Goal: Task Accomplishment & Management: Use online tool/utility

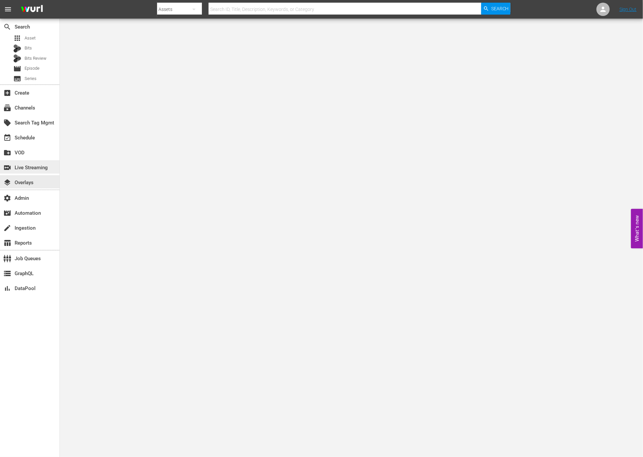
click at [33, 170] on div "switch_video Live Streaming" at bounding box center [18, 167] width 37 height 6
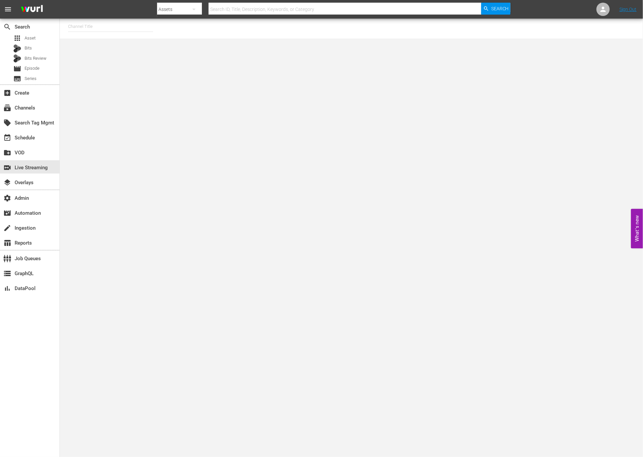
click at [132, 36] on div "Channel Title" at bounding box center [351, 29] width 583 height 20
click at [131, 27] on input "text" at bounding box center [110, 27] width 85 height 16
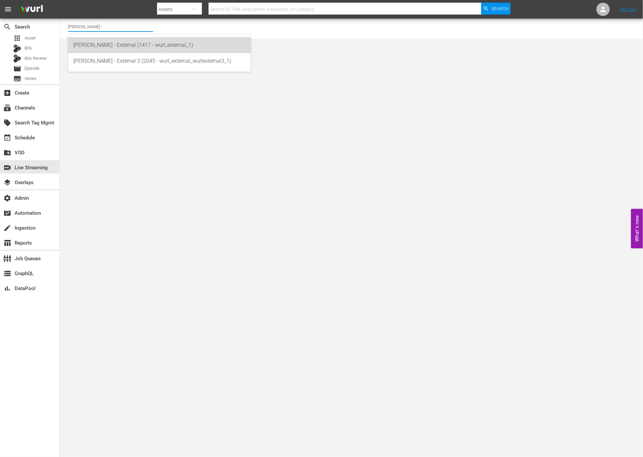
click at [156, 46] on div "Wurl - External (1417 - wurl_external_1)" at bounding box center [159, 45] width 172 height 16
type input "Wurl - External (1417 - wurl_external_1)"
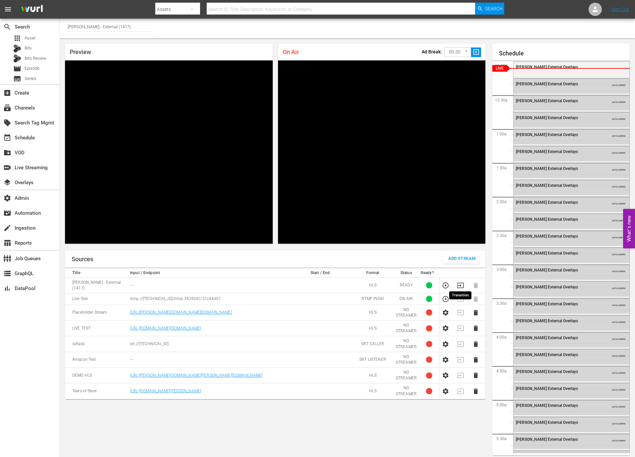
click at [462, 282] on icon "button" at bounding box center [460, 285] width 7 height 7
click at [448, 297] on icon "button" at bounding box center [446, 299] width 6 height 6
click at [360, 420] on div "Sources Add Stream Title Input / Endpoint Start / End Format Status Ready? Wurl…" at bounding box center [275, 353] width 421 height 205
click at [459, 296] on icon "button" at bounding box center [460, 298] width 7 height 7
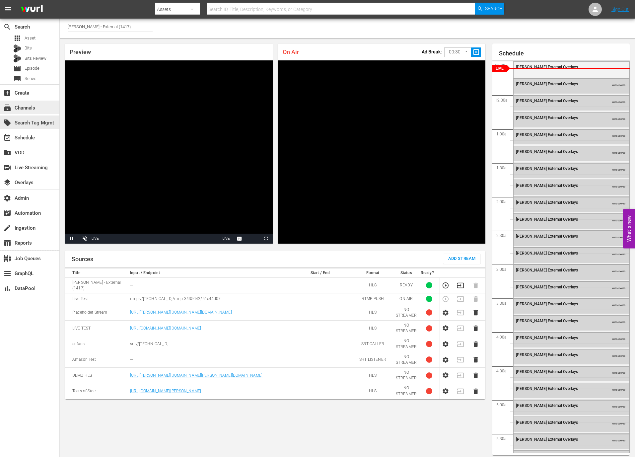
click at [32, 113] on div "subscriptions Channels" at bounding box center [29, 107] width 59 height 13
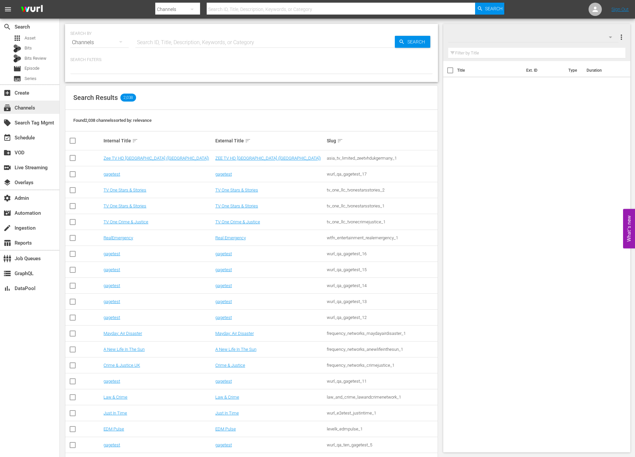
click at [36, 108] on div "subscriptions Channels" at bounding box center [18, 107] width 37 height 6
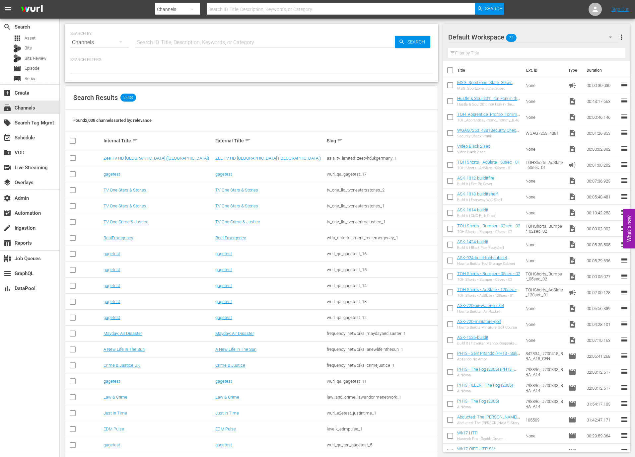
click at [194, 40] on input "text" at bounding box center [265, 43] width 260 height 16
type input "wurl - external"
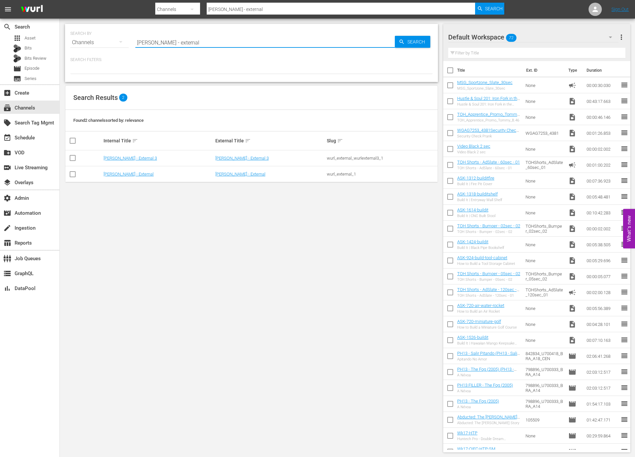
type input "wurl - external"
click at [121, 170] on td "Wurl - External" at bounding box center [159, 174] width 112 height 16
click at [121, 171] on td "Wurl - External" at bounding box center [159, 174] width 112 height 16
click at [121, 173] on link "Wurl - External" at bounding box center [129, 174] width 50 height 5
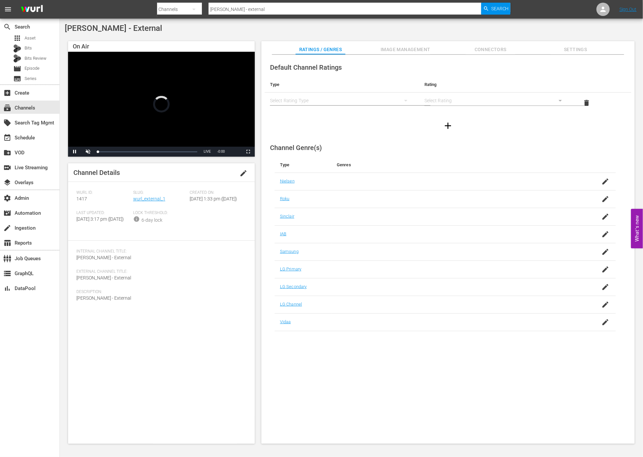
click at [426, 50] on span "Image Management" at bounding box center [405, 49] width 50 height 8
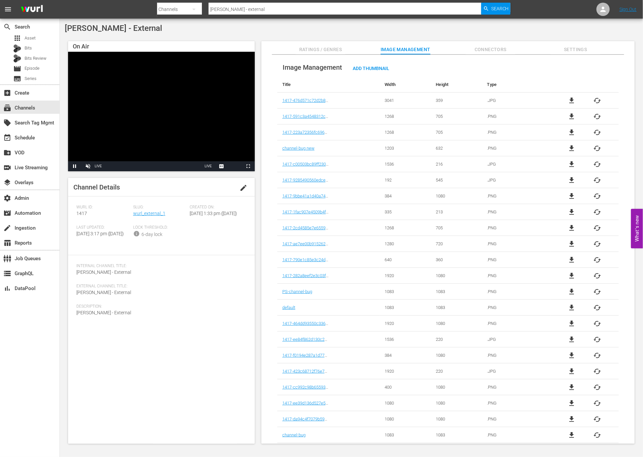
scroll to position [98, 0]
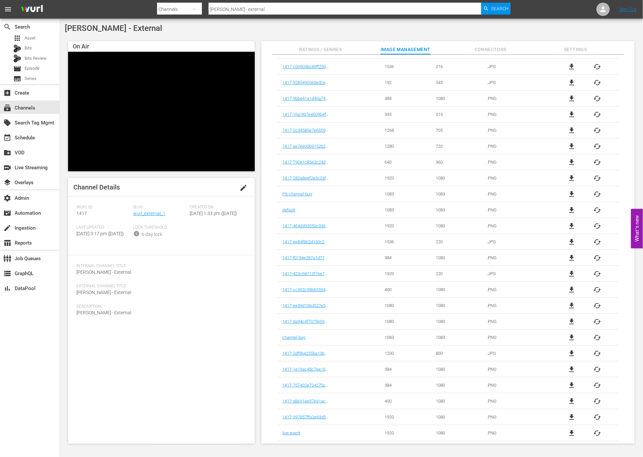
click at [589, 427] on td "file_download cached" at bounding box center [584, 433] width 68 height 16
click at [598, 430] on span "cached" at bounding box center [597, 433] width 8 height 8
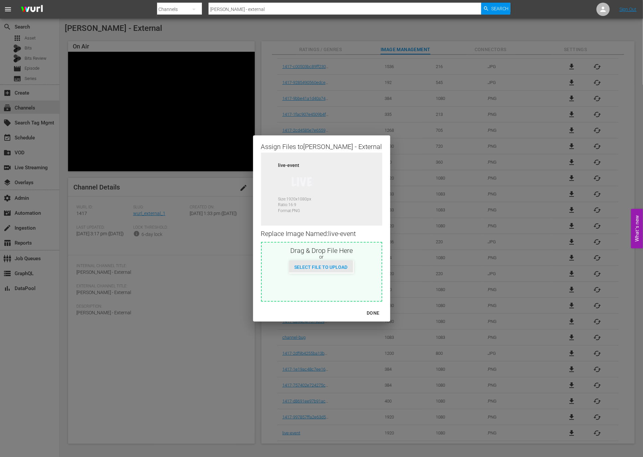
click at [324, 266] on span "Select File to Upload" at bounding box center [321, 267] width 64 height 5
type input "C:\fakepath\NoLive.png"
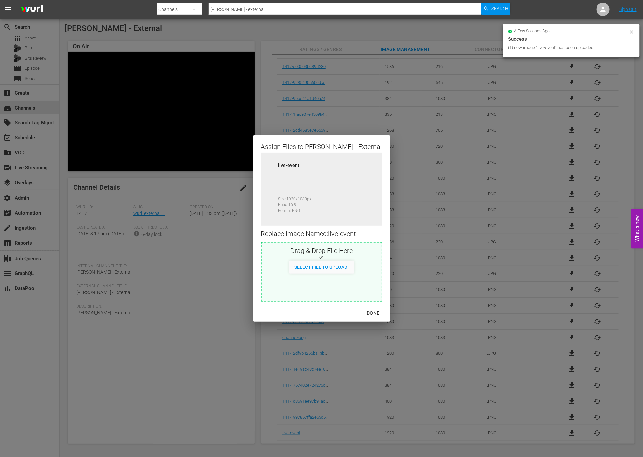
click at [208, 353] on div "Assign Files to Wurl - External Source live-event Size: 1920 x 1080 px Ratio: 1…" at bounding box center [321, 228] width 627 height 441
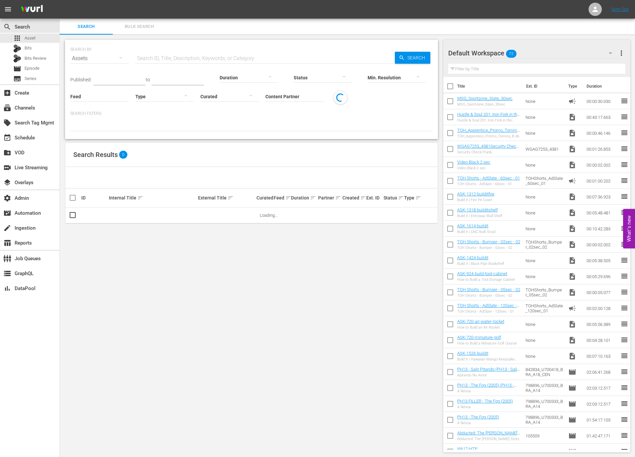
click at [280, 91] on input "Content Partner" at bounding box center [295, 97] width 58 height 24
paste input "Test"
type input "Test"
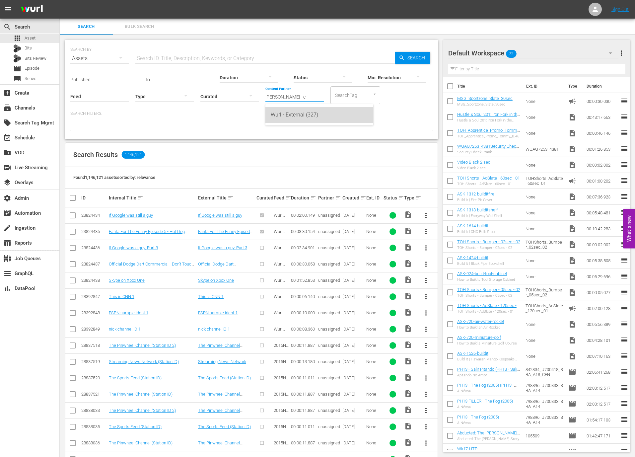
click at [287, 113] on div "Wurl - External (327)" at bounding box center [319, 115] width 97 height 16
type input "Wurl - External (327)"
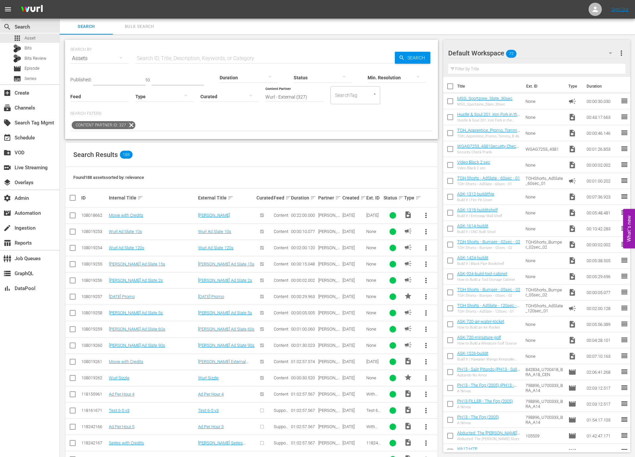
click at [215, 58] on input "text" at bounding box center [265, 58] width 260 height 16
paste input "Test"
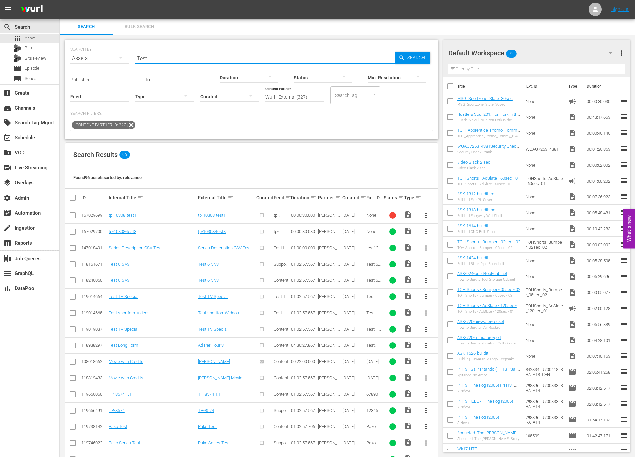
type input "Test"
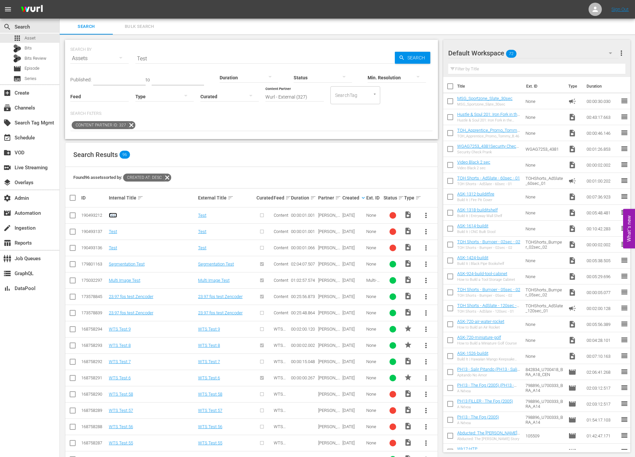
click at [111, 216] on link "Test" at bounding box center [113, 215] width 8 height 5
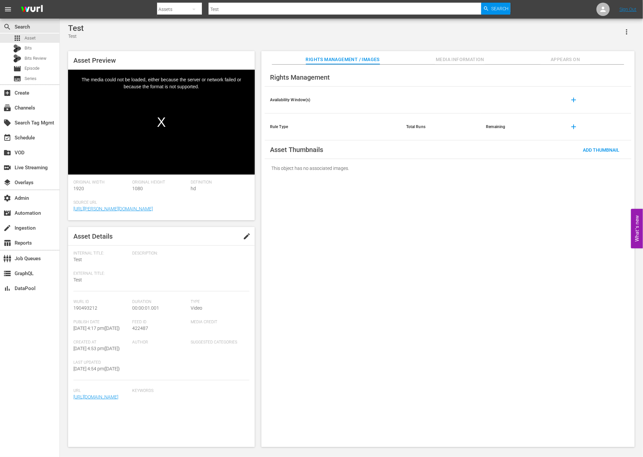
scroll to position [10, 0]
click at [31, 229] on div "create Ingestion" at bounding box center [18, 227] width 37 height 6
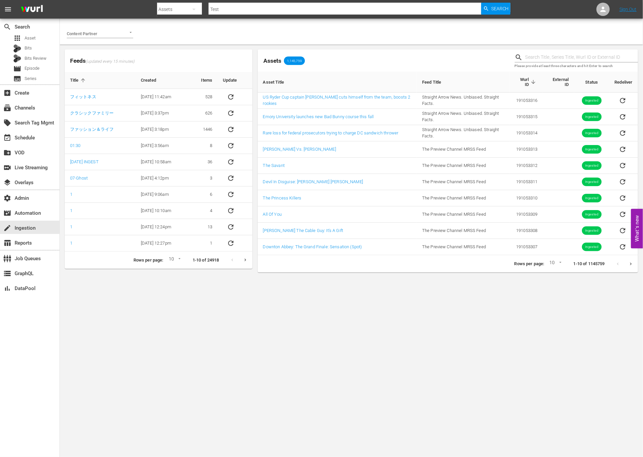
click at [117, 26] on div "Content Partner" at bounding box center [100, 31] width 66 height 15
click at [117, 28] on div "Content Partner" at bounding box center [100, 31] width 66 height 15
click at [109, 51] on li "Wurl - External" at bounding box center [100, 47] width 66 height 11
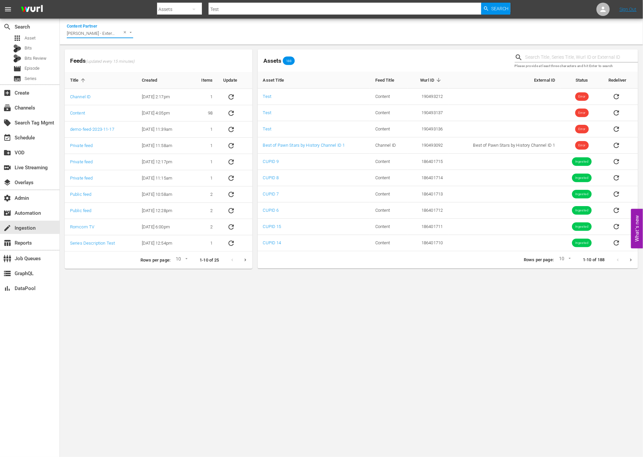
type input "Wurl - External"
click at [539, 55] on input "text" at bounding box center [581, 57] width 113 height 10
paste input "190493212"
type input "190493212"
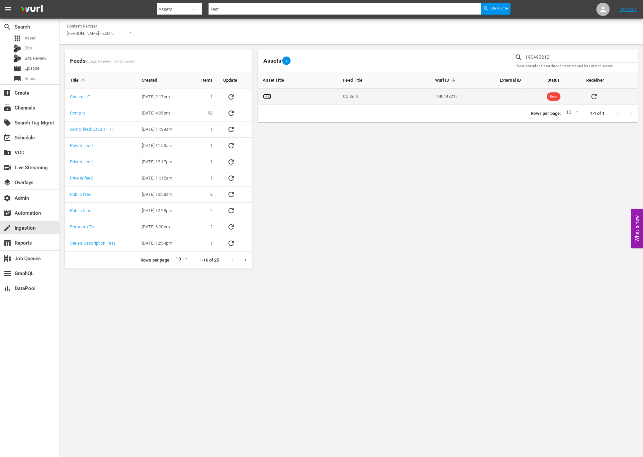
click at [268, 98] on link "Test" at bounding box center [267, 96] width 9 height 5
click at [600, 96] on button "sticky table" at bounding box center [594, 97] width 16 height 16
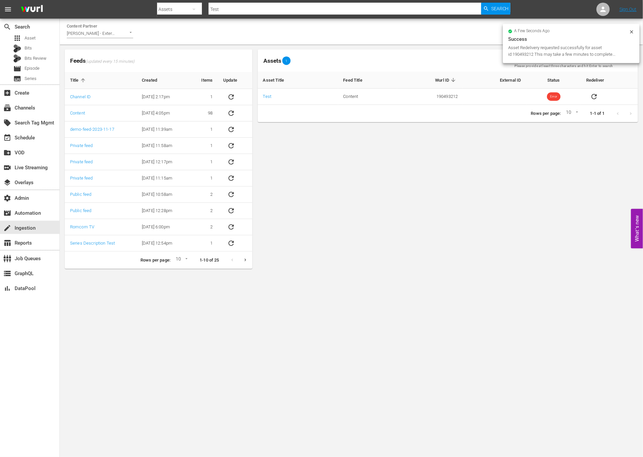
click at [630, 31] on icon at bounding box center [631, 31] width 5 height 5
click at [560, 53] on input "190493212" at bounding box center [581, 57] width 113 height 10
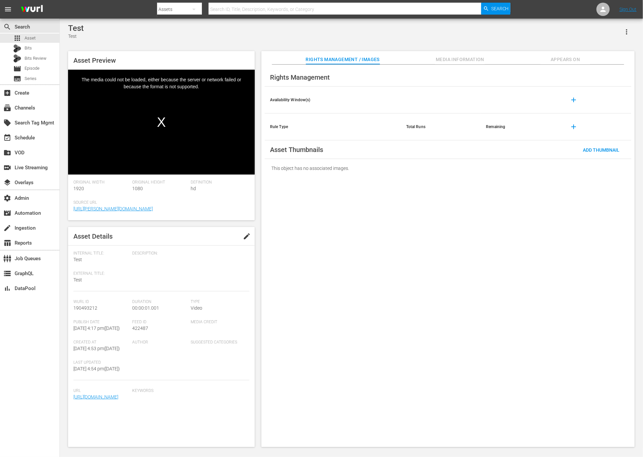
scroll to position [10, 0]
click at [118, 400] on link "[URL][DOMAIN_NAME]" at bounding box center [95, 396] width 45 height 5
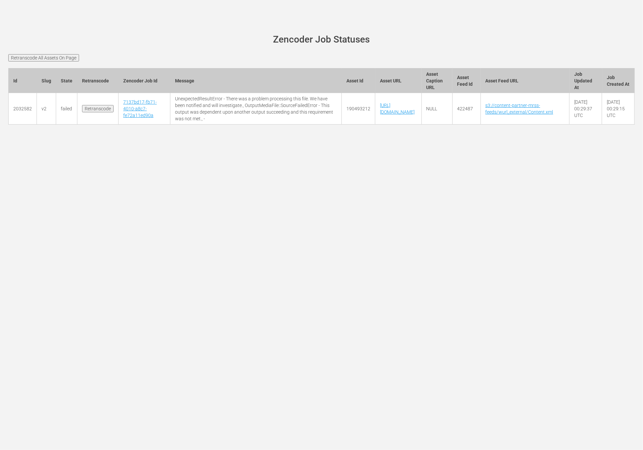
scroll to position [0, 18]
click at [123, 118] on link "7137bd17-fb71-4010-a8c7-fe72a11ed90a" at bounding box center [140, 108] width 34 height 19
